Goal: Information Seeking & Learning: Learn about a topic

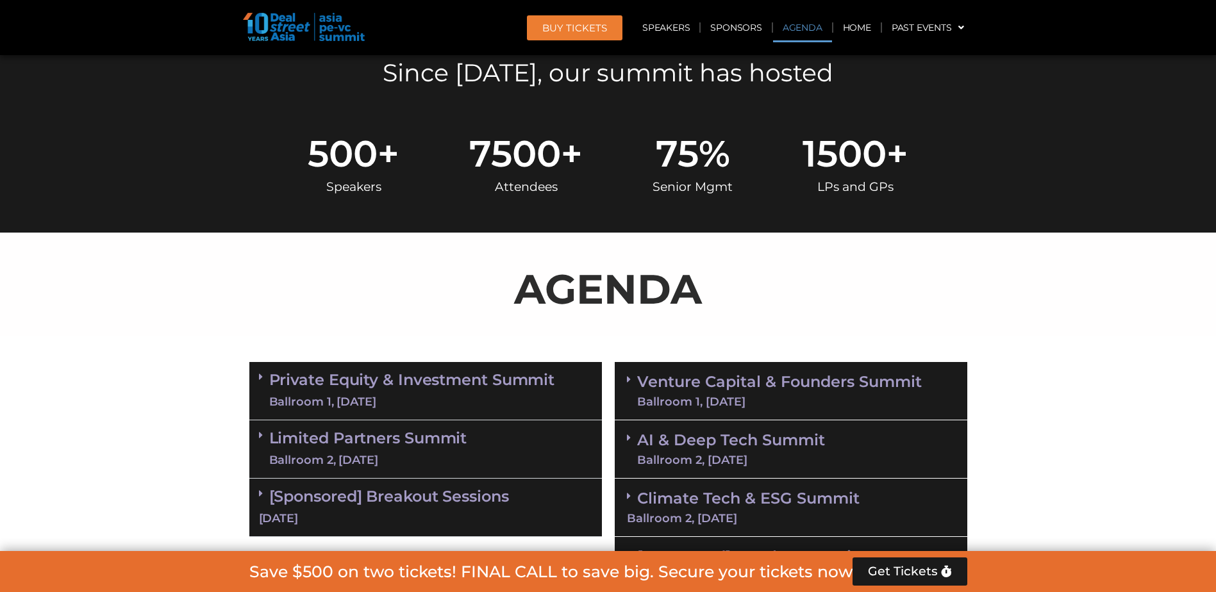
scroll to position [705, 0]
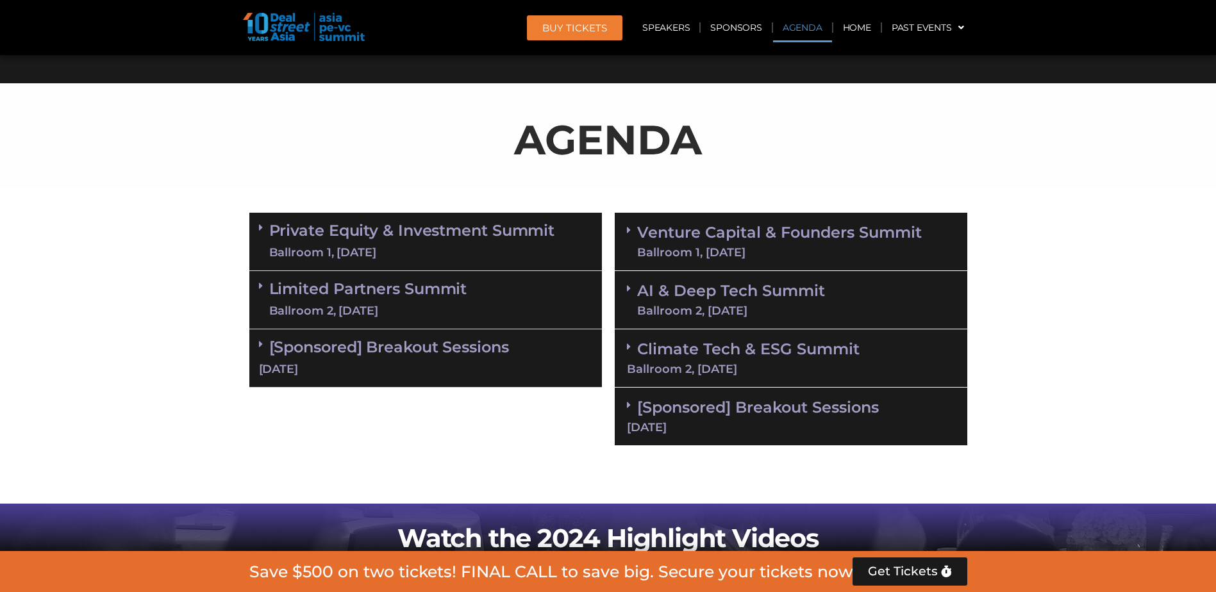
click at [312, 286] on link "Limited Partners [GEOGRAPHIC_DATA] 2, [DATE]" at bounding box center [368, 300] width 198 height 38
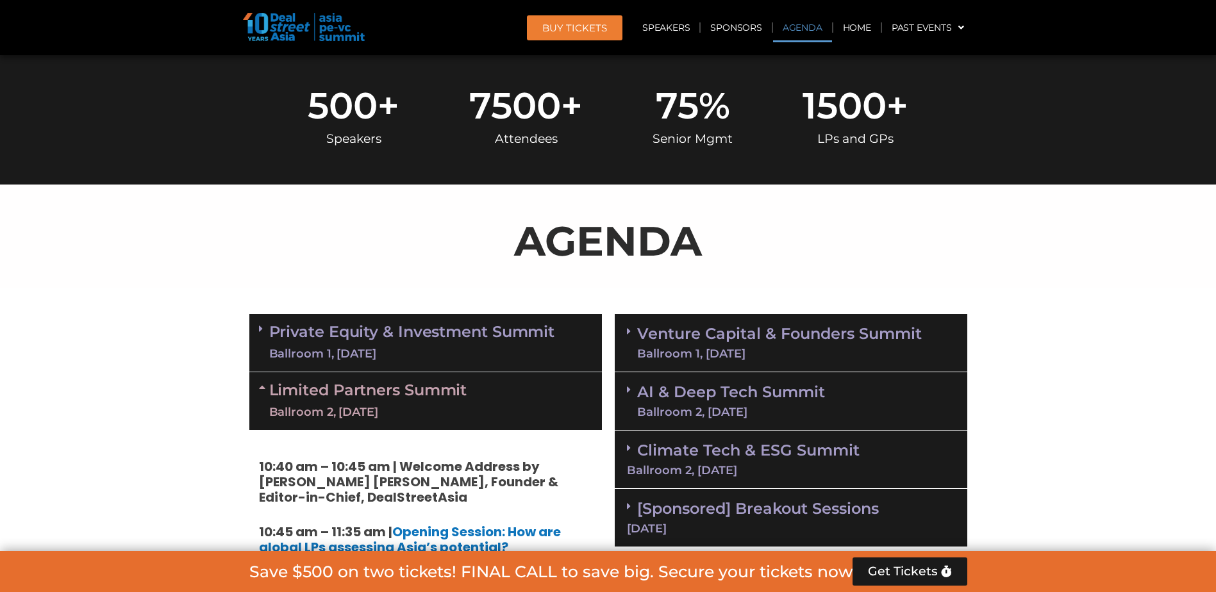
scroll to position [823, 0]
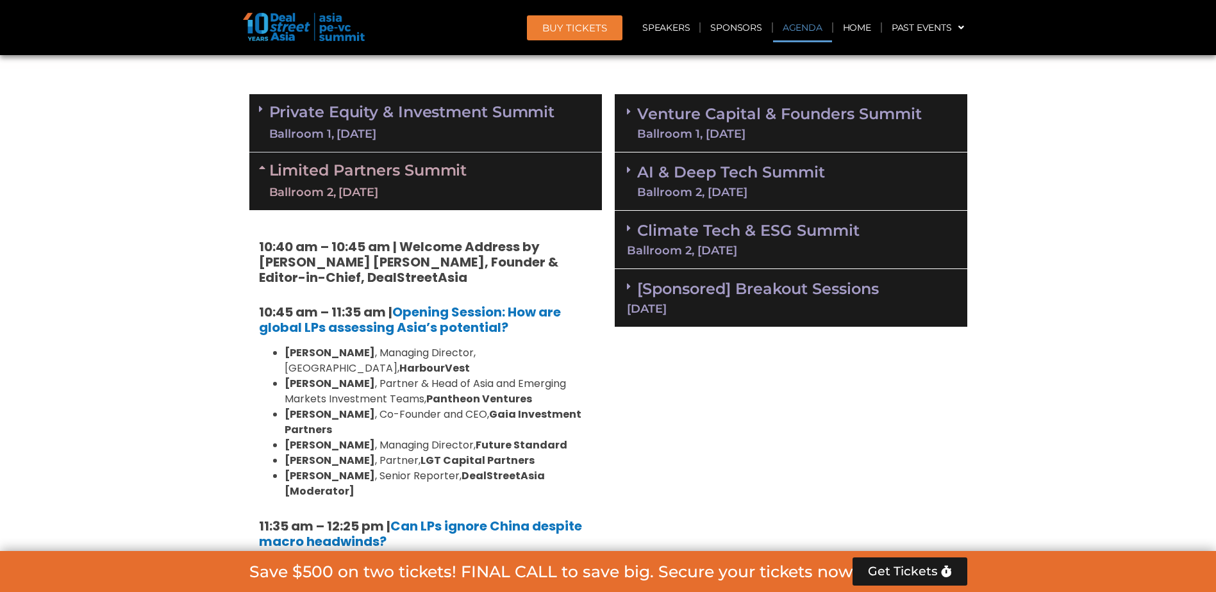
click at [401, 131] on div "Ballroom 1, [DATE]" at bounding box center [412, 134] width 286 height 16
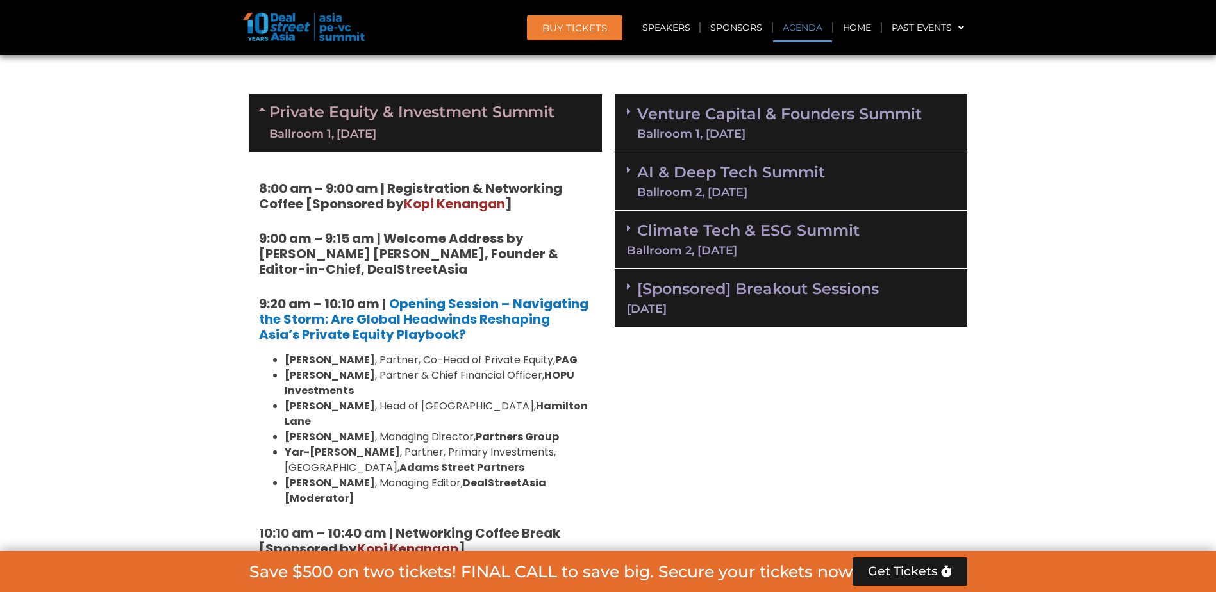
click at [401, 131] on div "Ballroom 1, [DATE]" at bounding box center [412, 134] width 286 height 16
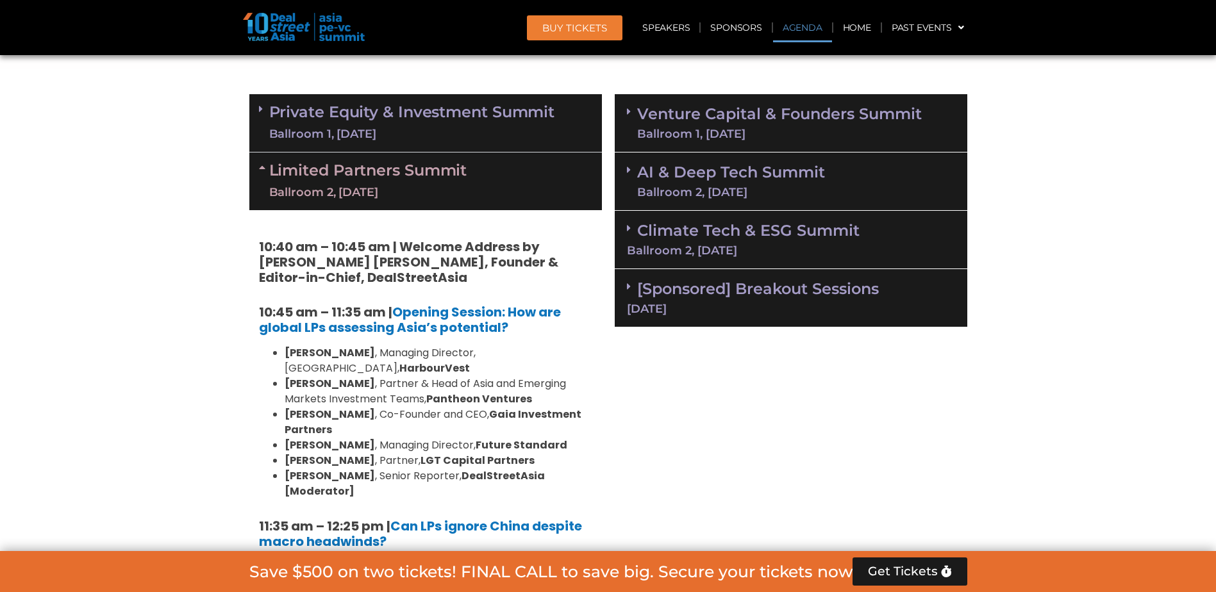
click at [401, 131] on div "Ballroom 1, [DATE]" at bounding box center [412, 134] width 286 height 16
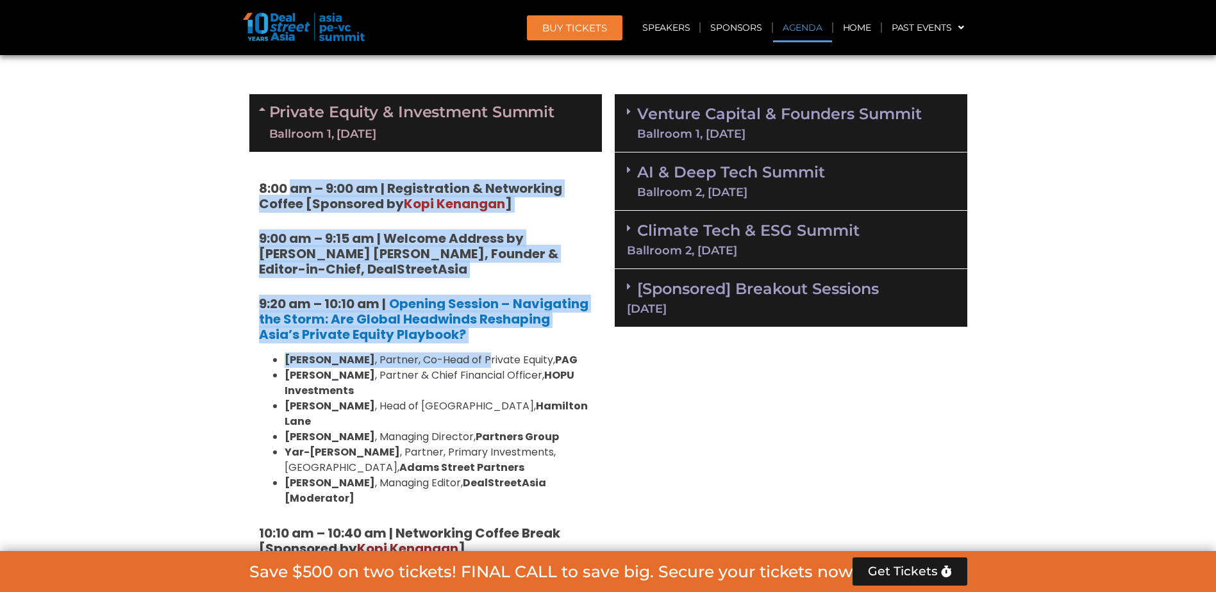
drag, startPoint x: 292, startPoint y: 190, endPoint x: 488, endPoint y: 361, distance: 260.6
drag, startPoint x: 488, startPoint y: 361, endPoint x: 477, endPoint y: 363, distance: 11.0
click at [483, 363] on li "[PERSON_NAME] , Partner, Co-Head of Private Equity, PAG" at bounding box center [439, 359] width 308 height 15
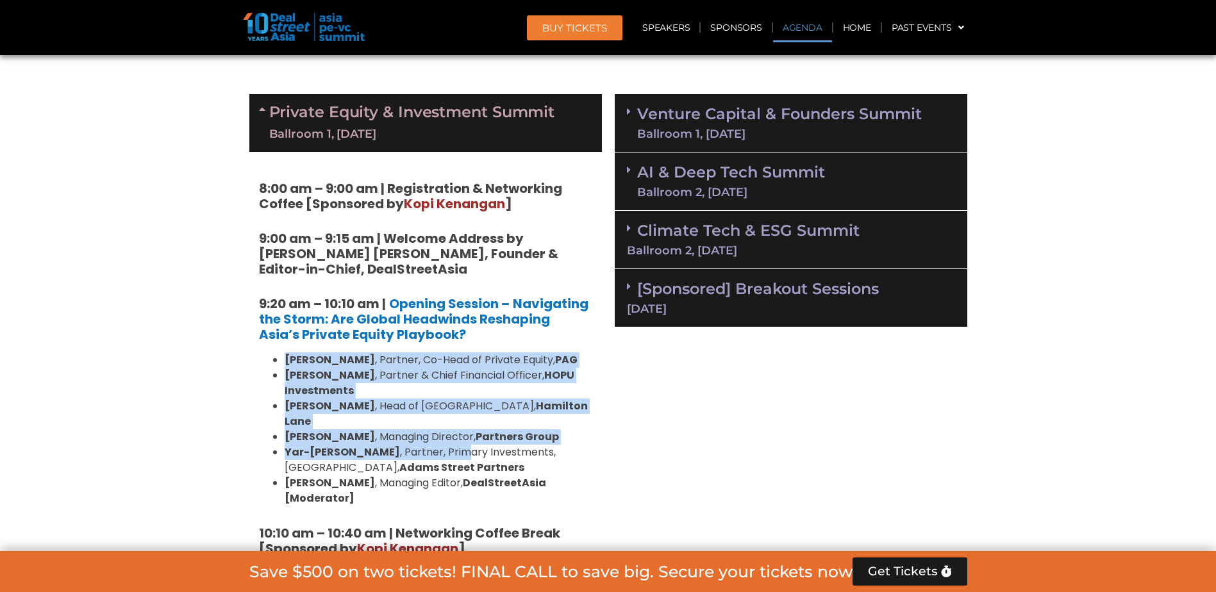
drag, startPoint x: 297, startPoint y: 362, endPoint x: 420, endPoint y: 430, distance: 140.5
click at [420, 430] on ul "[PERSON_NAME] , Partner, Co-Head of Private Equity, [PERSON_NAME] , Partner & C…" at bounding box center [425, 429] width 333 height 154
drag, startPoint x: 420, startPoint y: 430, endPoint x: 343, endPoint y: 405, distance: 81.5
click at [343, 405] on strong "[PERSON_NAME]" at bounding box center [330, 406] width 90 height 15
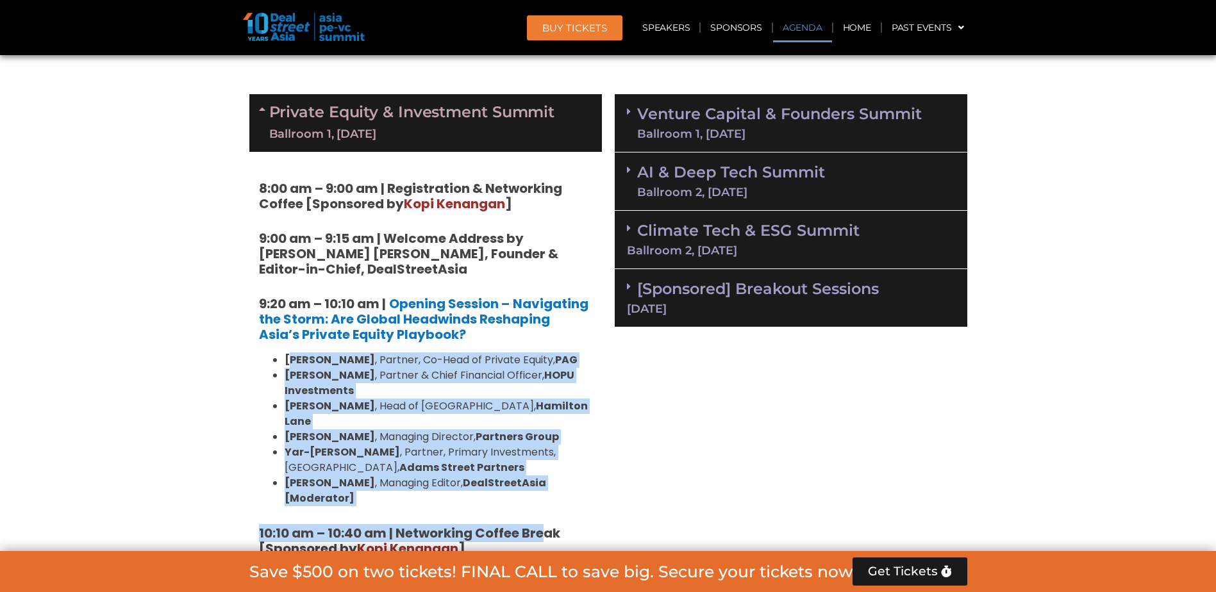
drag, startPoint x: 291, startPoint y: 361, endPoint x: 544, endPoint y: 490, distance: 283.7
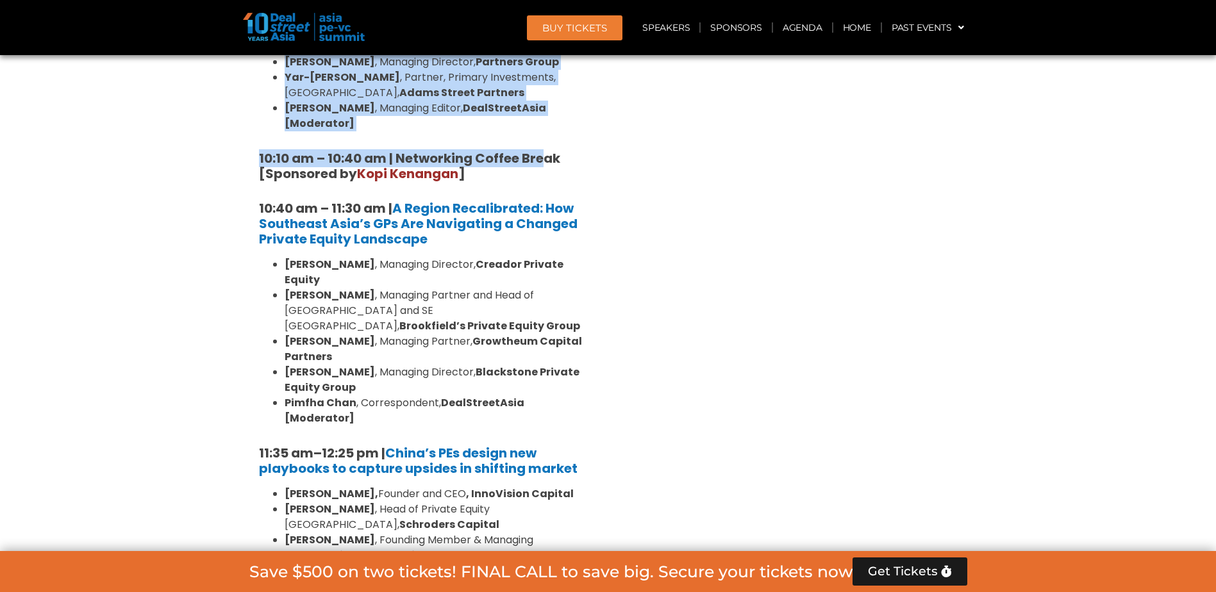
scroll to position [1208, 0]
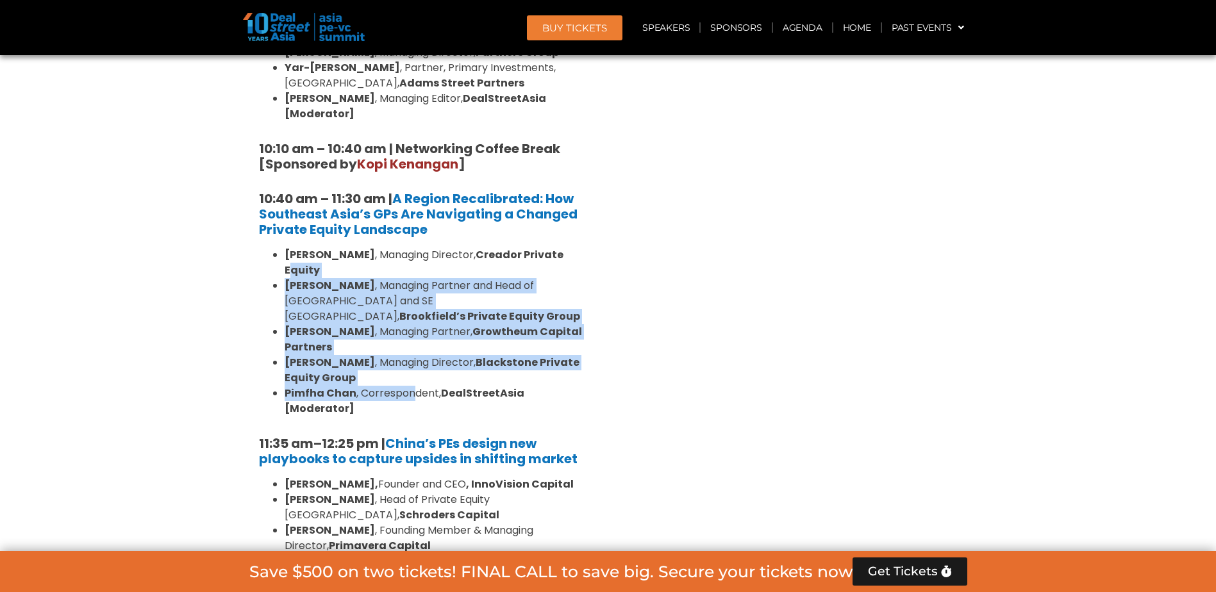
drag, startPoint x: 288, startPoint y: 238, endPoint x: 413, endPoint y: 346, distance: 164.9
click at [413, 346] on ul "[PERSON_NAME] , Managing Director, Creador Private Equity [PERSON_NAME] , Manag…" at bounding box center [425, 331] width 333 height 169
click at [413, 386] on li "[PERSON_NAME] , Correspondent, DealStreetAsia [Moderator]" at bounding box center [439, 401] width 308 height 31
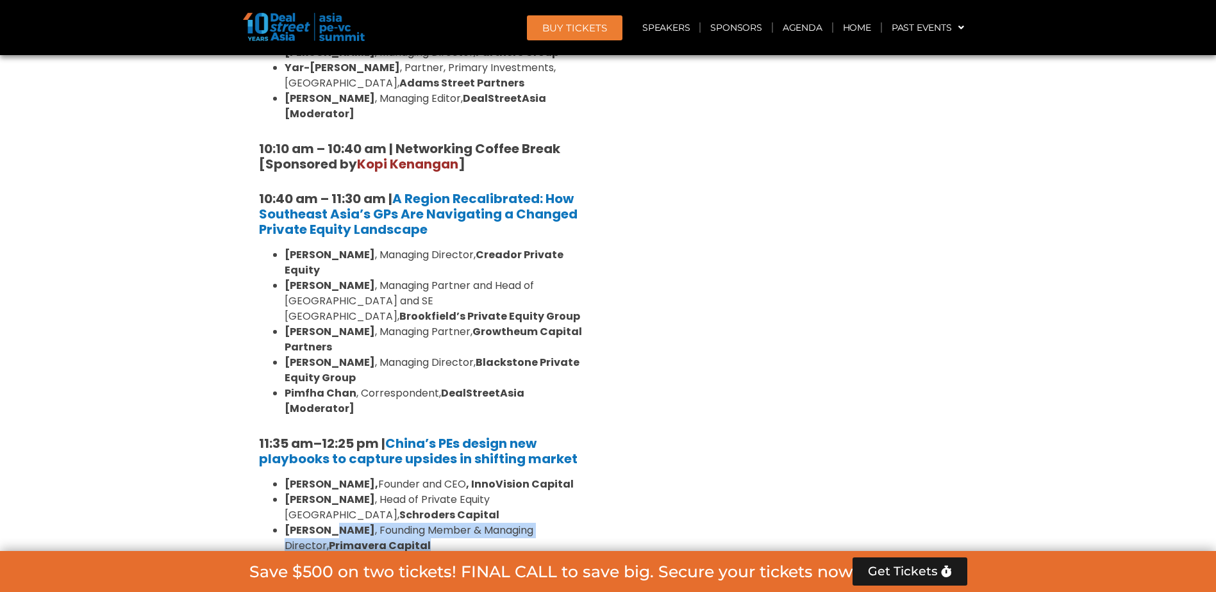
drag, startPoint x: 340, startPoint y: 455, endPoint x: 450, endPoint y: 470, distance: 111.2
click at [450, 523] on li "[PERSON_NAME] , Founding Member & Managing Director, Primavera Capital" at bounding box center [439, 538] width 308 height 31
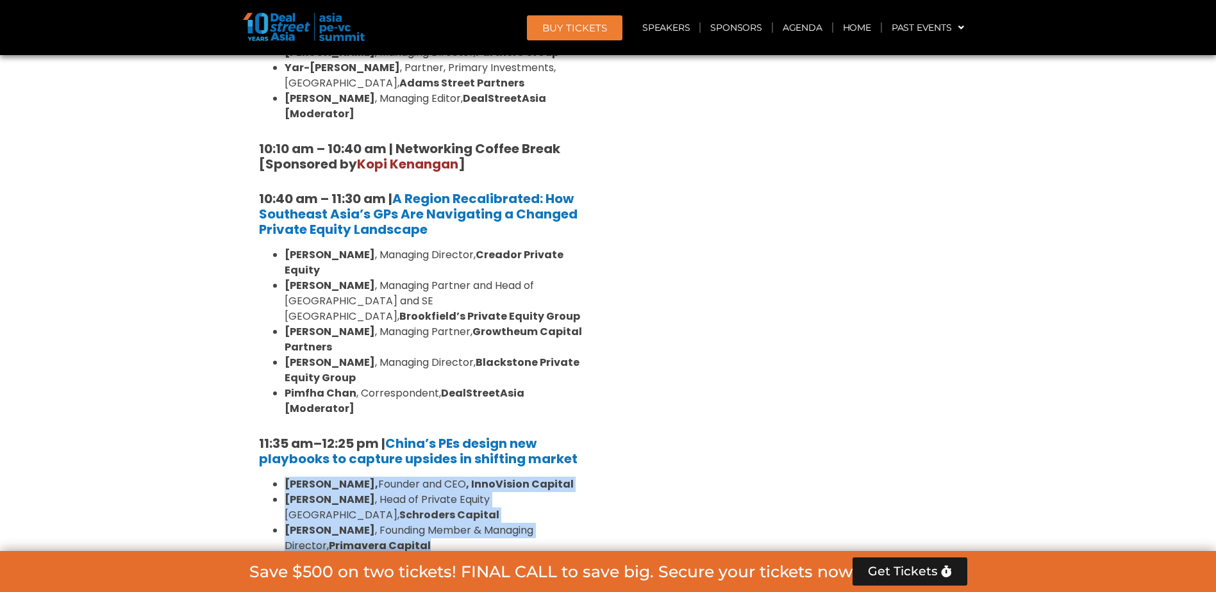
drag, startPoint x: 434, startPoint y: 473, endPoint x: 279, endPoint y: 418, distance: 165.2
click at [279, 477] on ul "[PERSON_NAME], Founder and CEO , InnoVision Capital [PERSON_NAME] , Head of Pri…" at bounding box center [425, 546] width 333 height 138
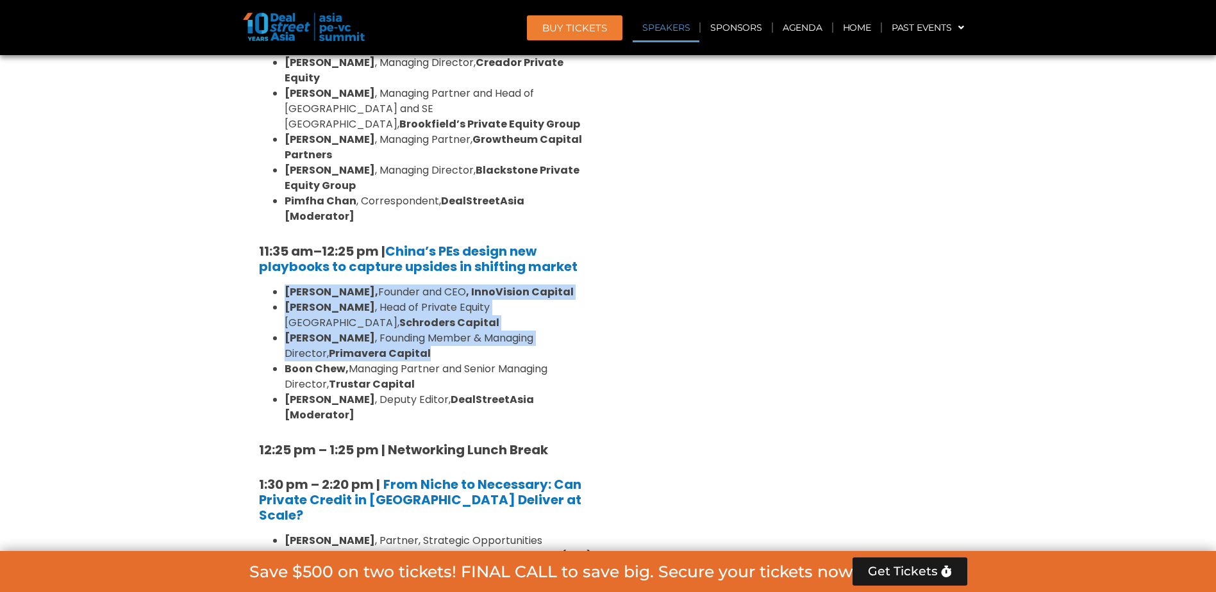
scroll to position [1464, 0]
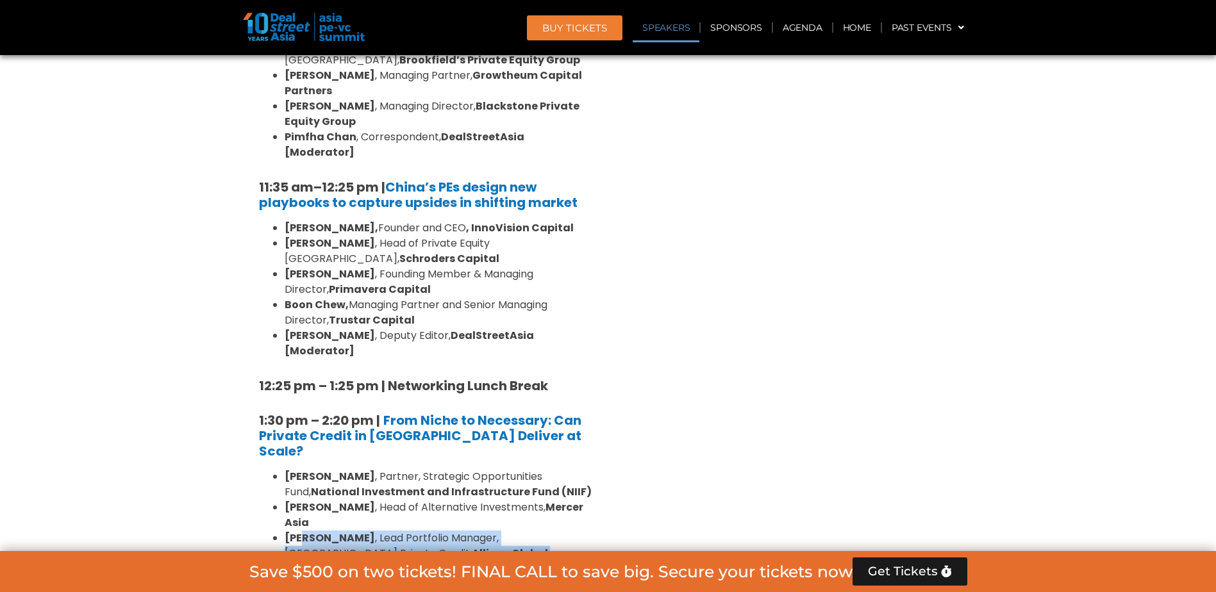
drag, startPoint x: 317, startPoint y: 417, endPoint x: 400, endPoint y: 481, distance: 105.6
click at [400, 481] on ul "[PERSON_NAME] , Partner, Strategic Opportunities Fund, National Investment and …" at bounding box center [425, 561] width 333 height 185
drag, startPoint x: 400, startPoint y: 481, endPoint x: 386, endPoint y: 512, distance: 34.7
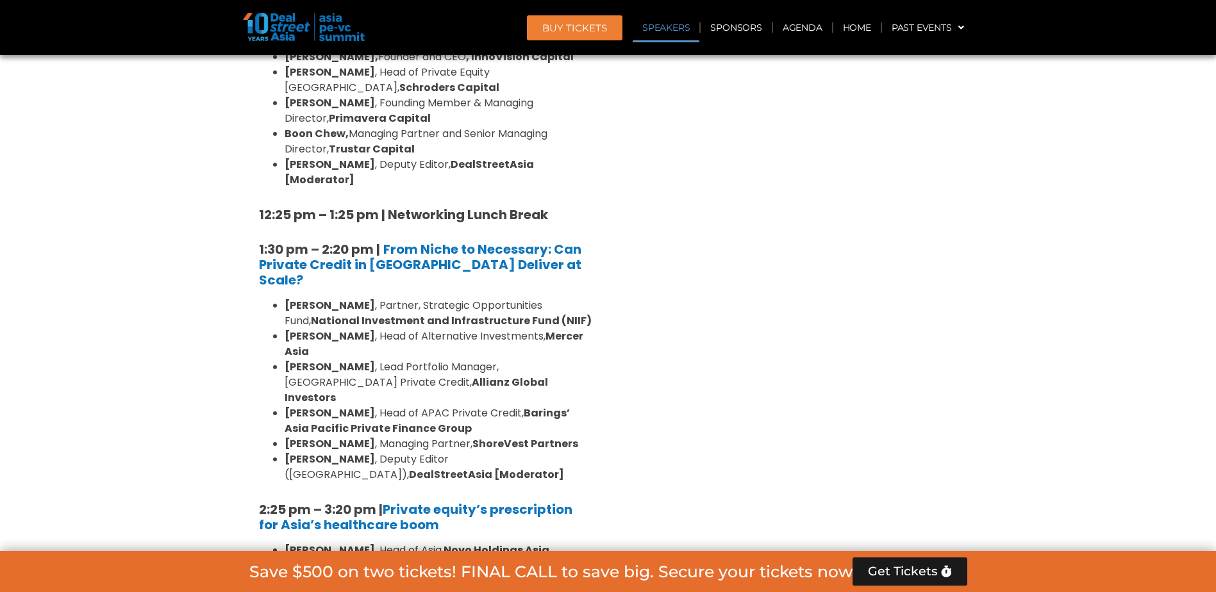
scroll to position [1656, 0]
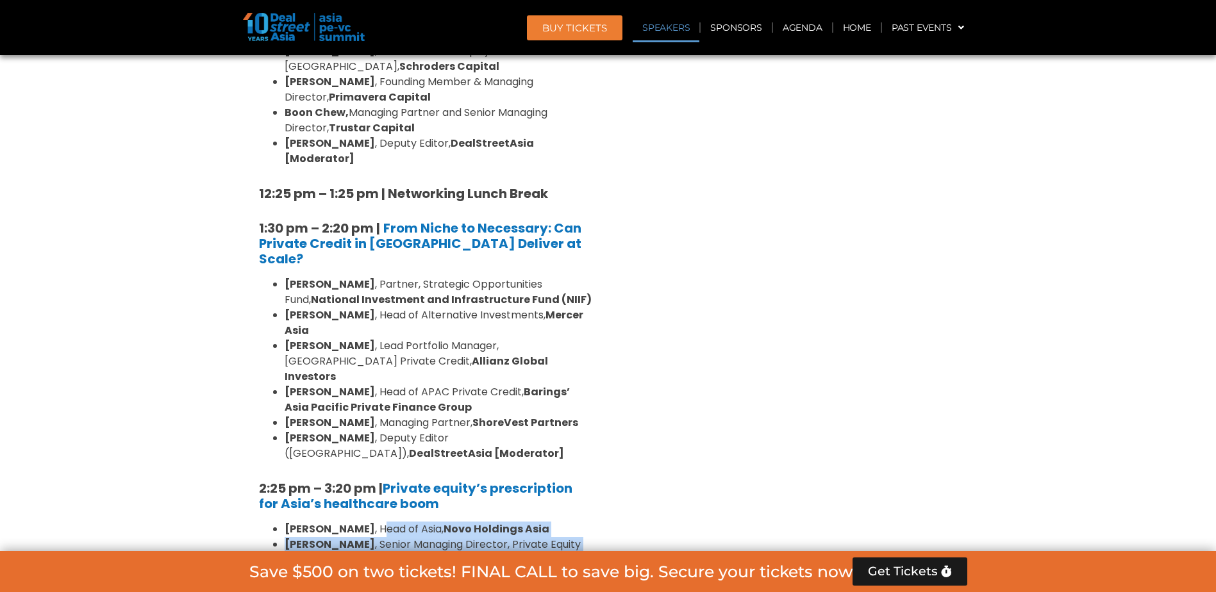
drag, startPoint x: 368, startPoint y: 392, endPoint x: 573, endPoint y: 500, distance: 231.3
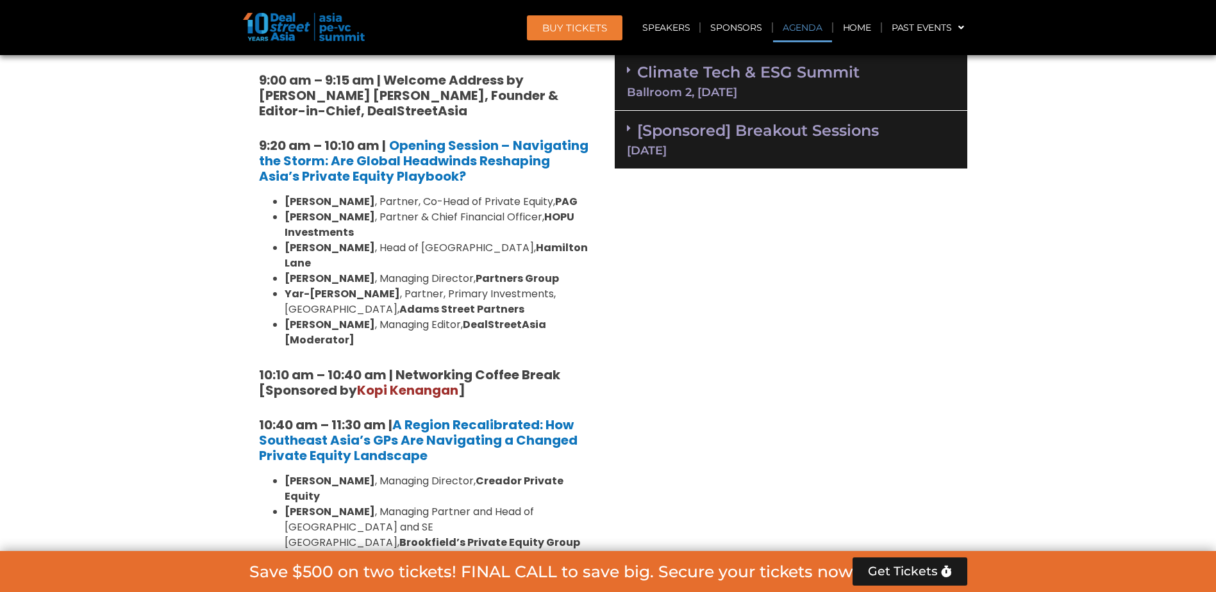
scroll to position [990, 0]
